Goal: Information Seeking & Learning: Learn about a topic

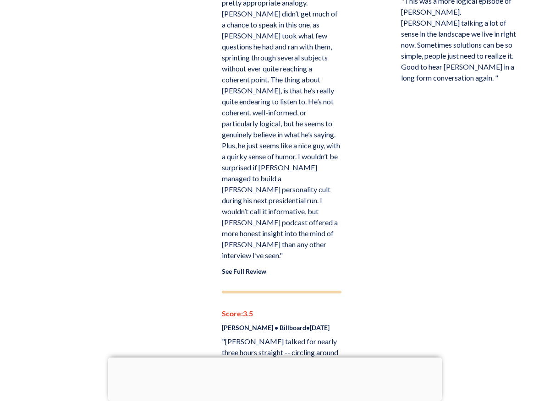
scroll to position [792, 0]
click at [255, 267] on link "See Full Review" at bounding box center [244, 271] width 44 height 8
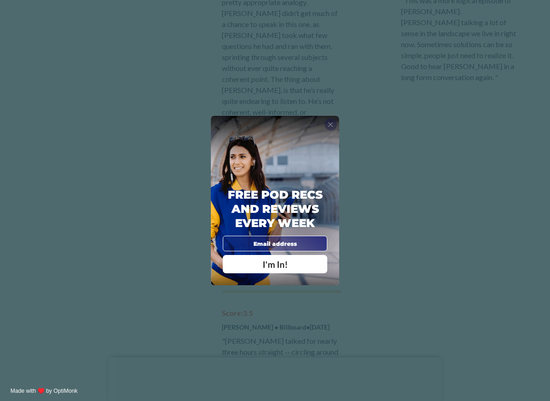
click at [328, 122] on span "X" at bounding box center [330, 124] width 5 height 8
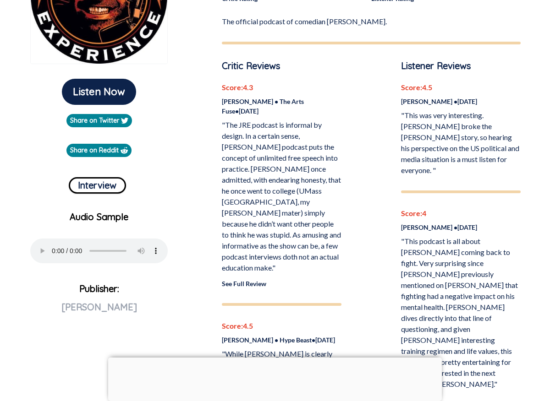
scroll to position [190, 0]
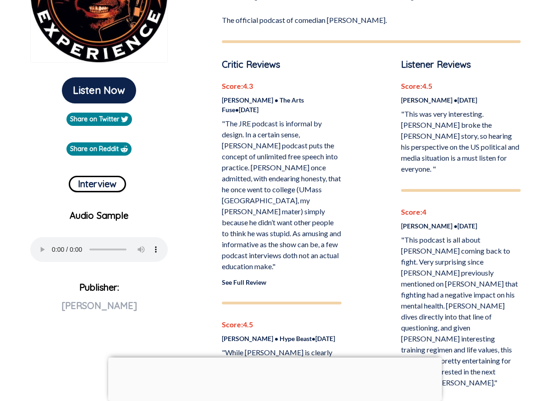
click at [248, 279] on link "See Full Review" at bounding box center [244, 283] width 44 height 8
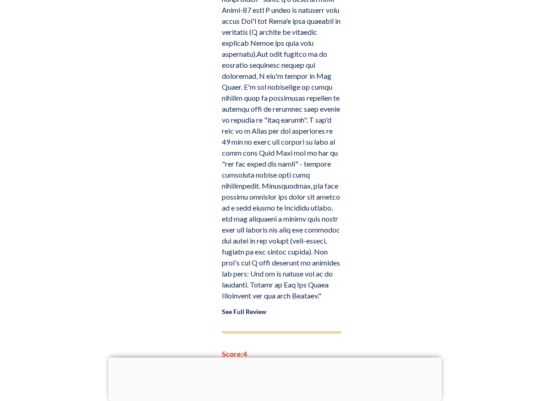
scroll to position [1463, 0]
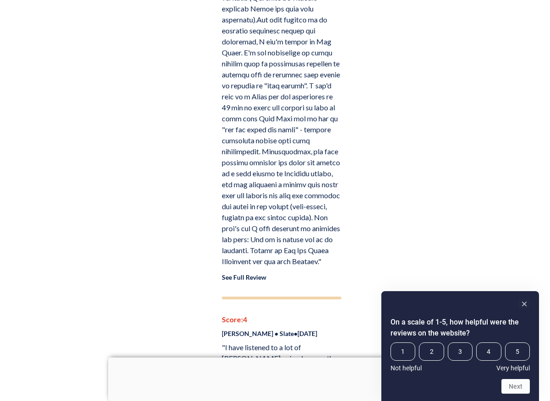
click at [250, 274] on link "See Full Review" at bounding box center [244, 278] width 44 height 8
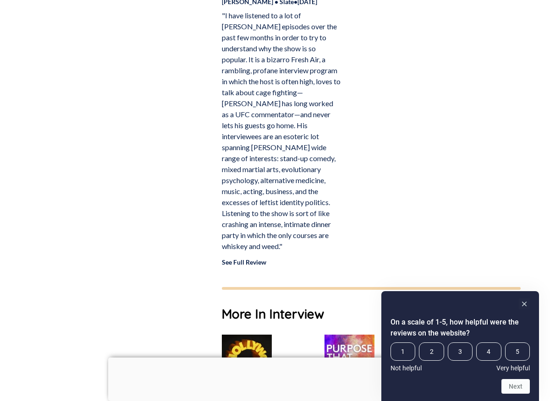
scroll to position [1797, 0]
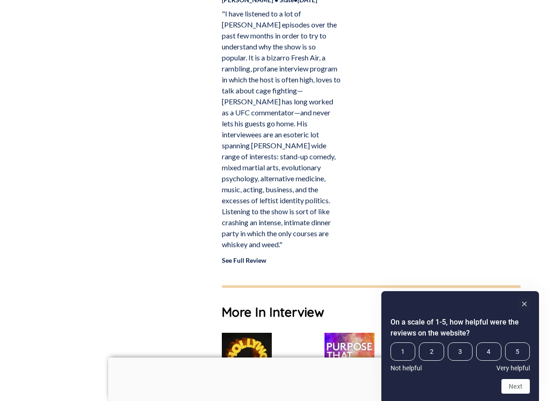
click at [253, 257] on link "See Full Review" at bounding box center [244, 261] width 44 height 8
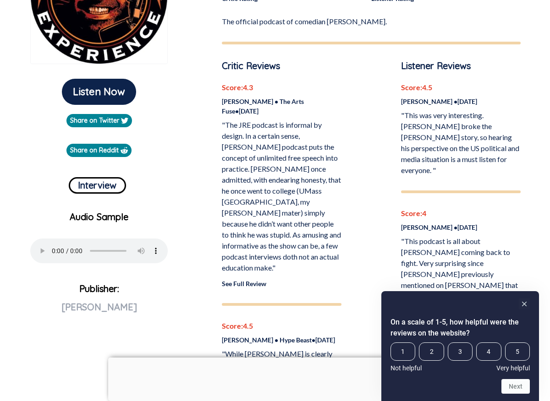
scroll to position [192, 0]
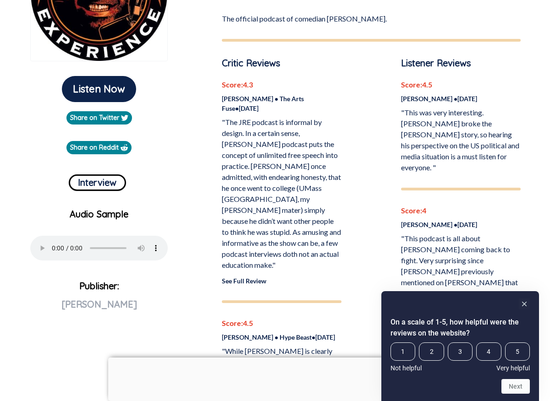
click at [256, 277] on link "See Full Review" at bounding box center [244, 281] width 44 height 8
